Goal: Entertainment & Leisure: Consume media (video, audio)

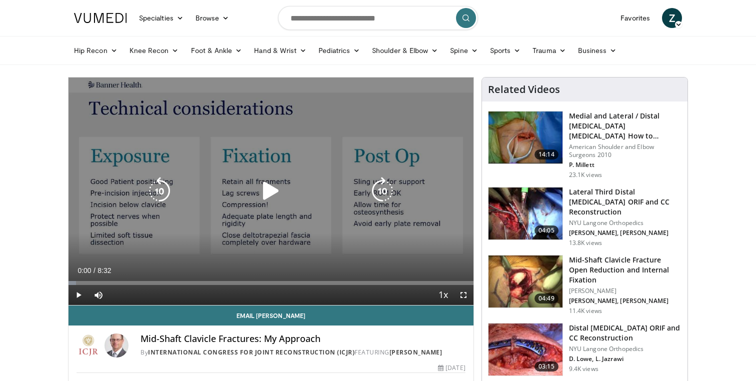
click at [280, 199] on icon "Video Player" at bounding box center [271, 191] width 28 height 28
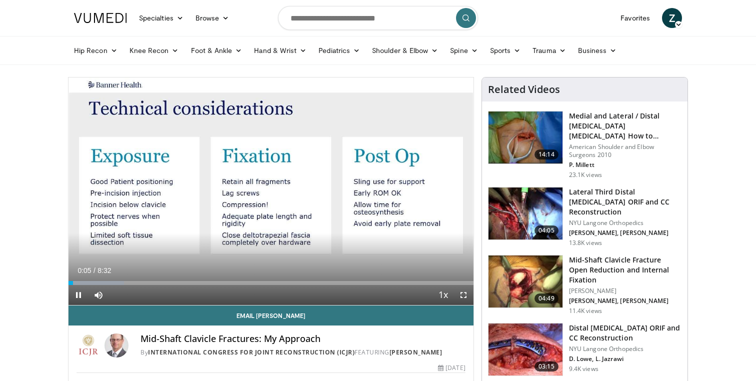
click at [463, 291] on span "Video Player" at bounding box center [463, 295] width 20 height 20
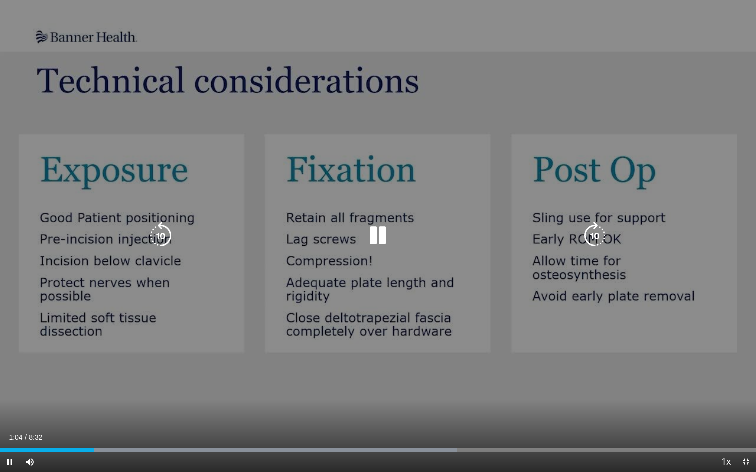
click at [379, 246] on icon "Video Player" at bounding box center [378, 236] width 28 height 28
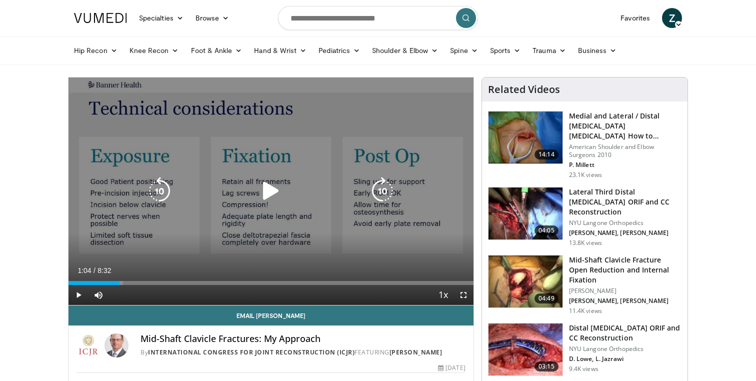
click at [245, 202] on div "20 seconds Tap to unmute" at bounding box center [270, 190] width 405 height 227
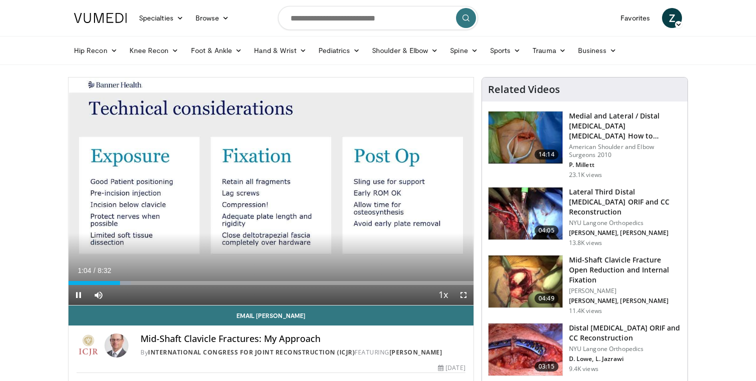
click at [464, 293] on span "Video Player" at bounding box center [463, 295] width 20 height 20
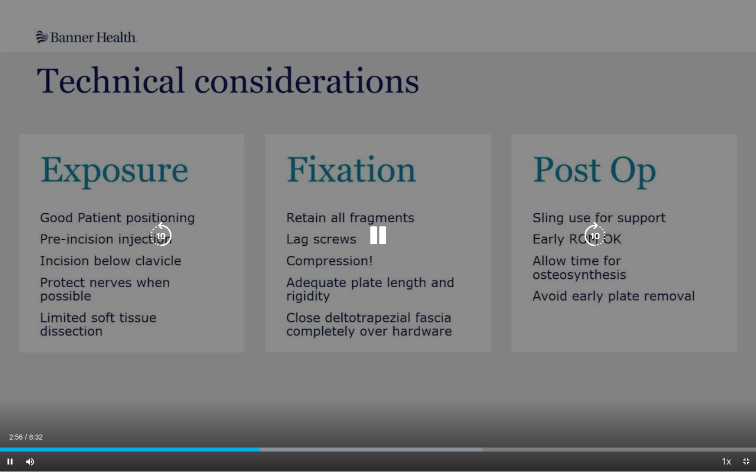
click at [380, 236] on icon "Video Player" at bounding box center [378, 236] width 28 height 28
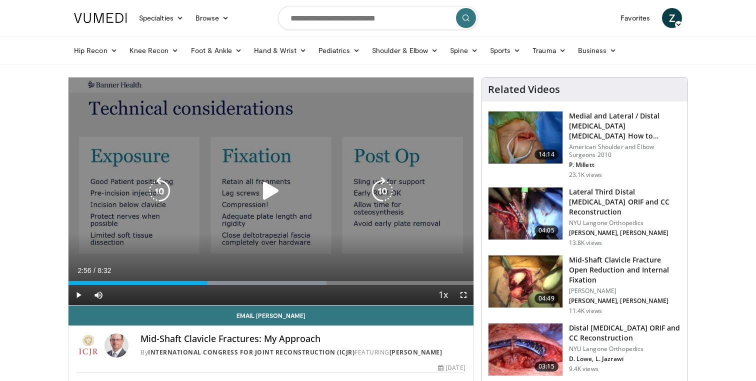
click at [253, 213] on div "10 seconds Tap to unmute" at bounding box center [270, 190] width 405 height 227
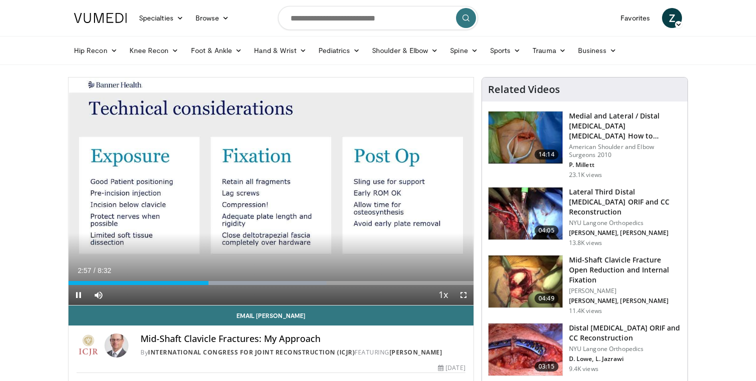
click at [463, 293] on span "Video Player" at bounding box center [463, 295] width 20 height 20
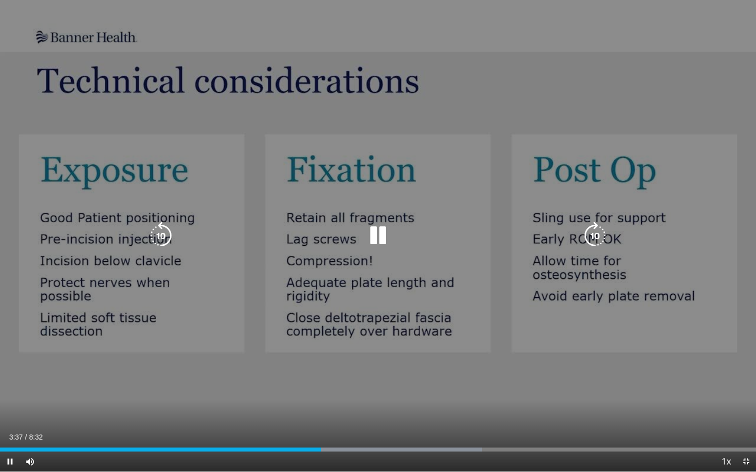
click at [590, 238] on icon "Video Player" at bounding box center [595, 236] width 28 height 28
click at [594, 234] on icon "Video Player" at bounding box center [595, 236] width 28 height 28
click at [377, 237] on icon "Video Player" at bounding box center [378, 236] width 28 height 28
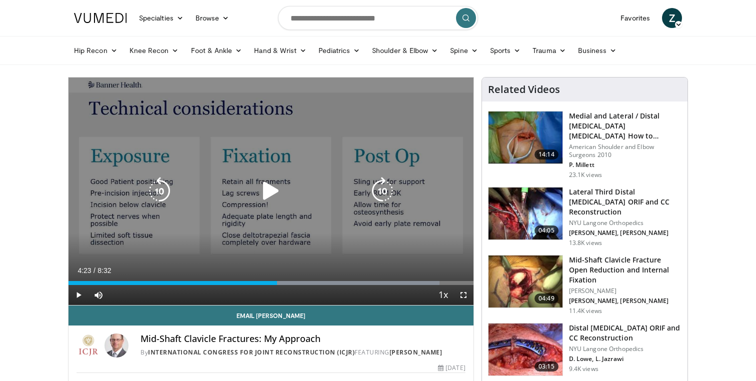
click at [291, 193] on div "Video Player" at bounding box center [270, 191] width 243 height 20
click at [275, 192] on icon "Video Player" at bounding box center [271, 191] width 28 height 28
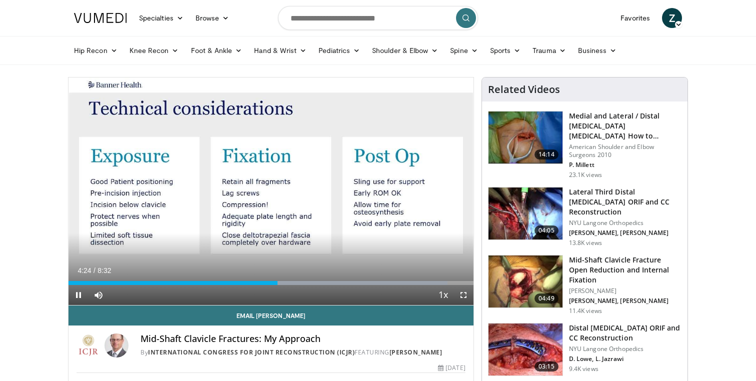
click at [467, 293] on span "Video Player" at bounding box center [463, 295] width 20 height 20
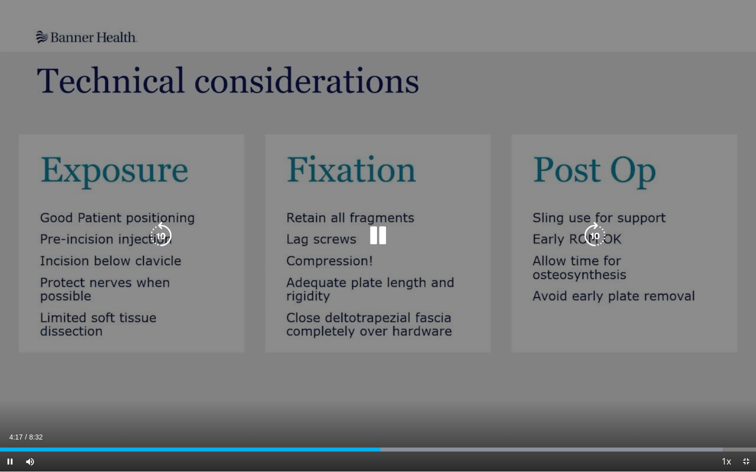
click at [384, 234] on icon "Video Player" at bounding box center [378, 236] width 28 height 28
click at [375, 232] on icon "Video Player" at bounding box center [378, 236] width 28 height 28
